Goal: Task Accomplishment & Management: Manage account settings

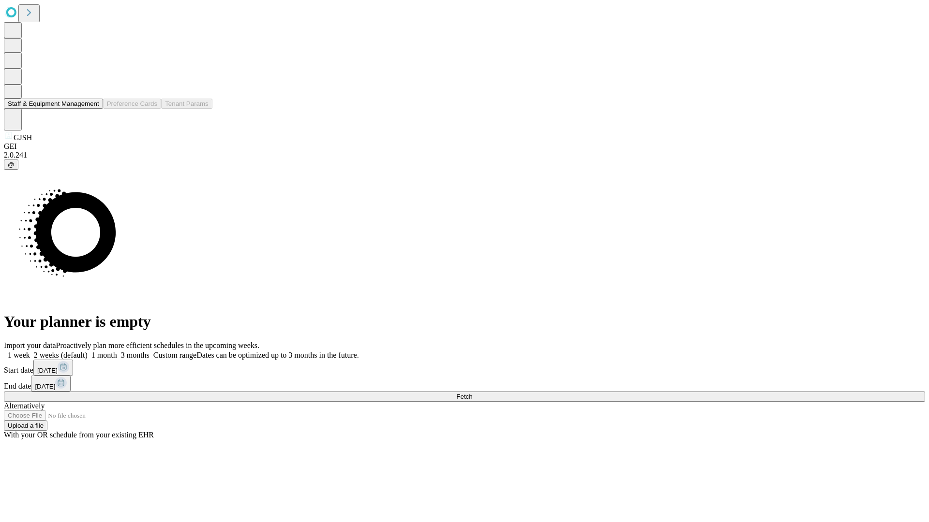
click at [92, 109] on button "Staff & Equipment Management" at bounding box center [53, 104] width 99 height 10
